Goal: Find specific page/section: Find specific page/section

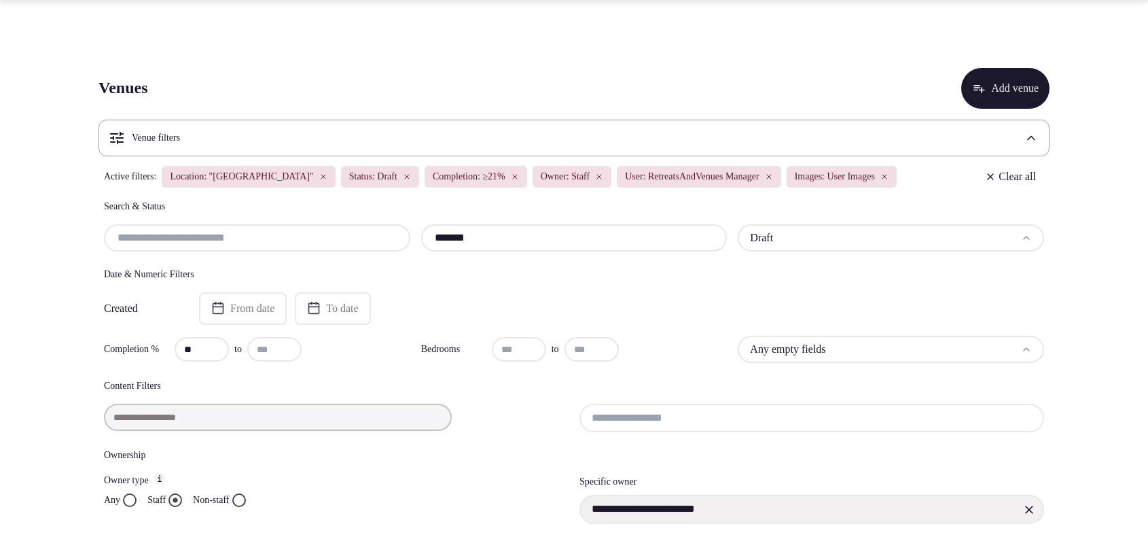
scroll to position [2125, 0]
